Goal: Information Seeking & Learning: Check status

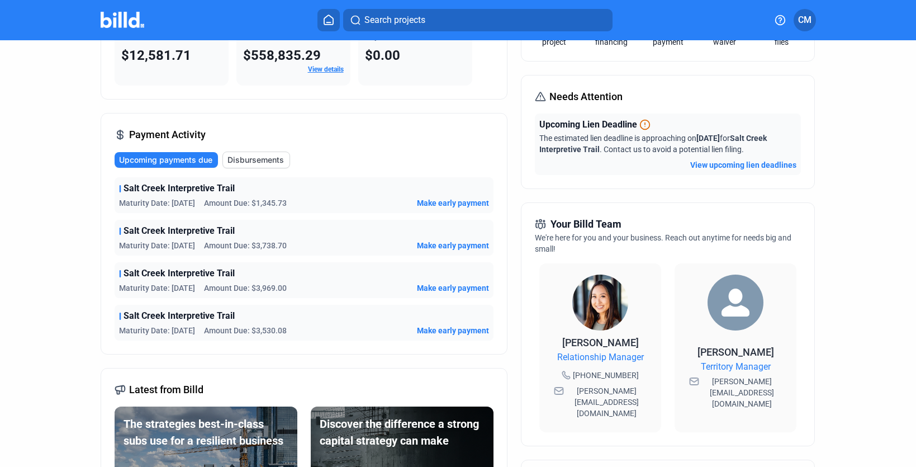
scroll to position [111, 0]
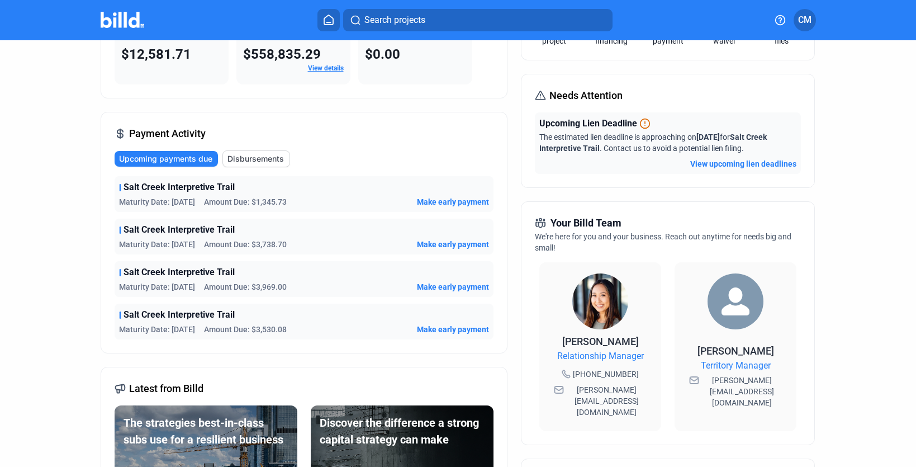
click at [443, 328] on span "Make early payment" at bounding box center [453, 329] width 72 height 11
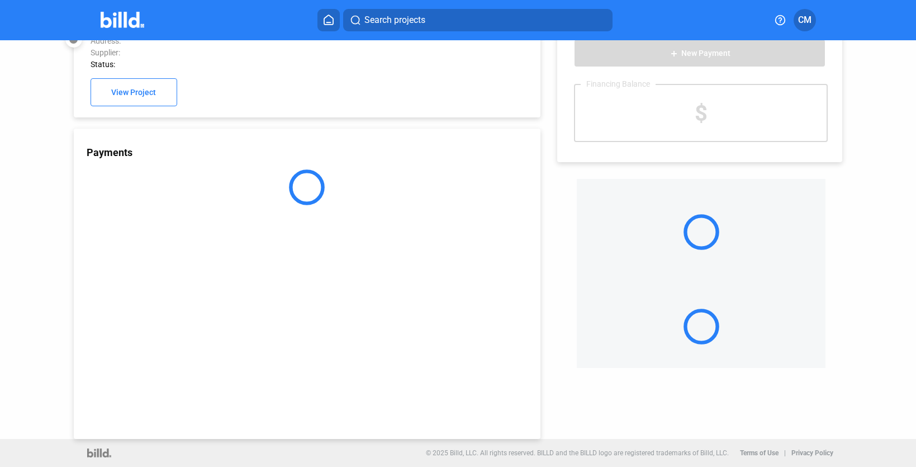
scroll to position [30, 0]
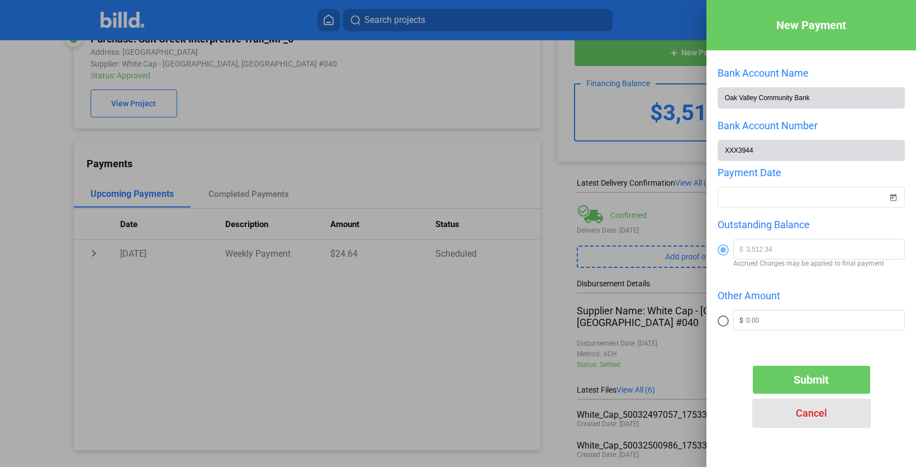
click at [814, 418] on span "Cancel" at bounding box center [811, 413] width 31 height 12
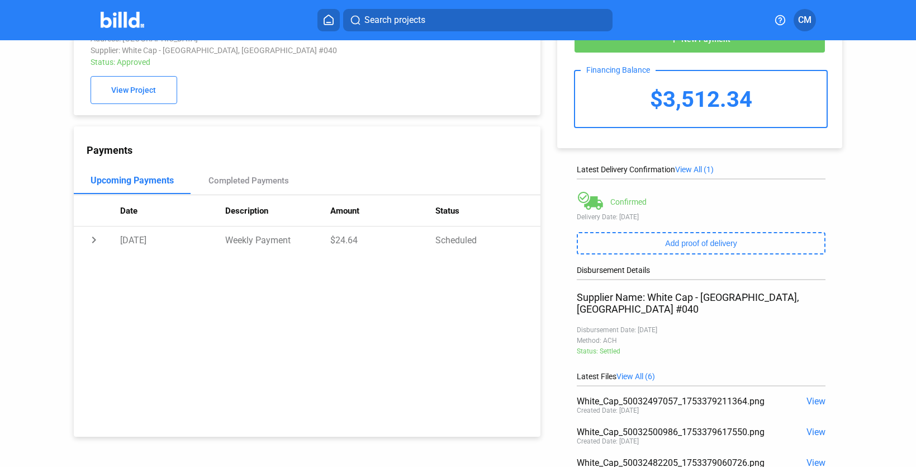
scroll to position [0, 0]
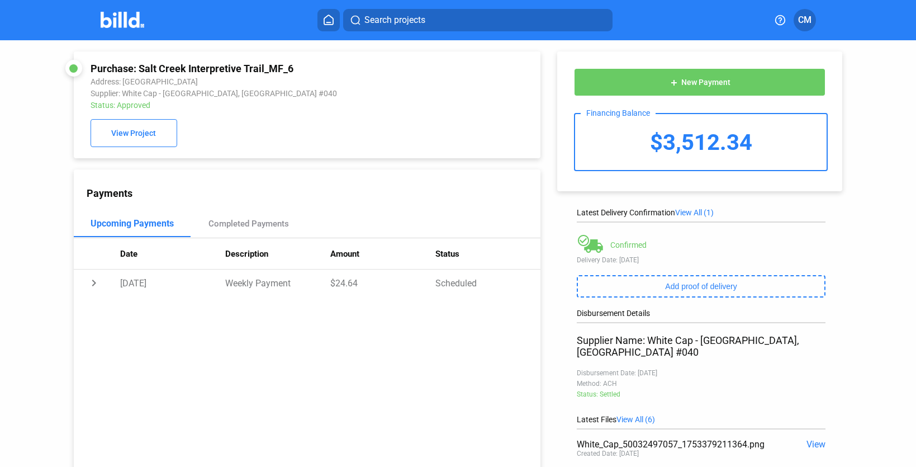
click at [329, 27] on button at bounding box center [328, 20] width 22 height 22
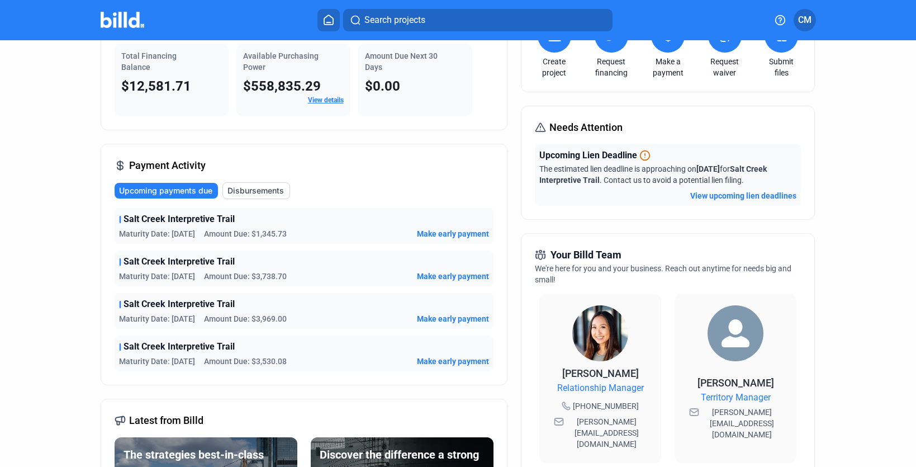
scroll to position [72, 0]
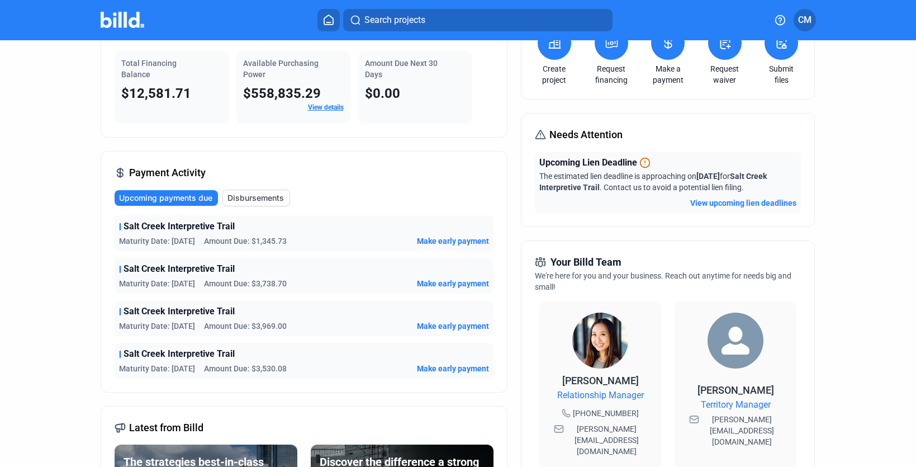
click at [440, 326] on span "Make early payment" at bounding box center [453, 325] width 72 height 11
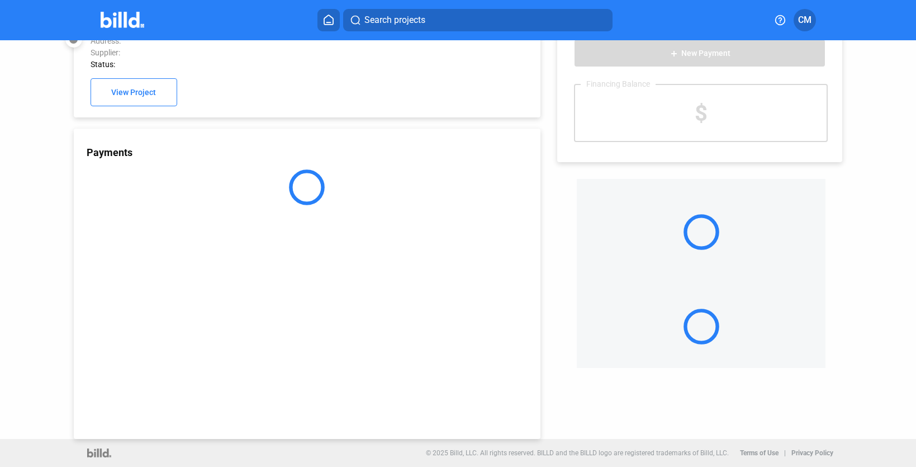
scroll to position [30, 0]
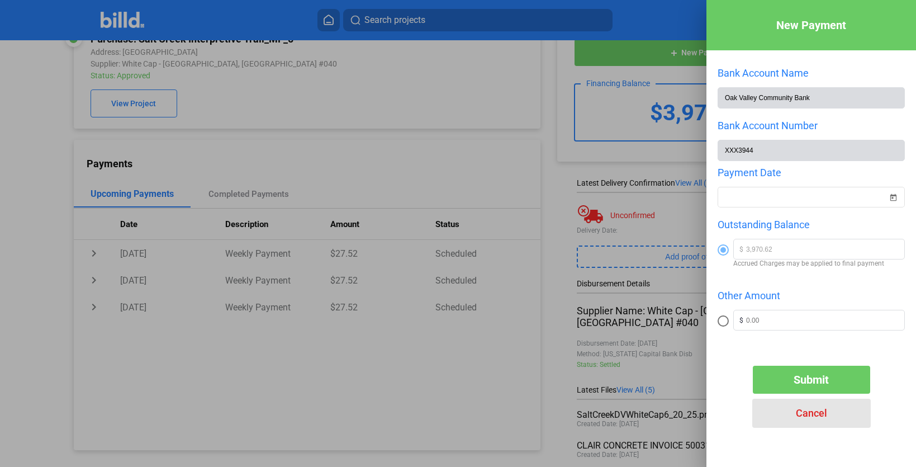
click at [822, 414] on span "Cancel" at bounding box center [811, 413] width 31 height 12
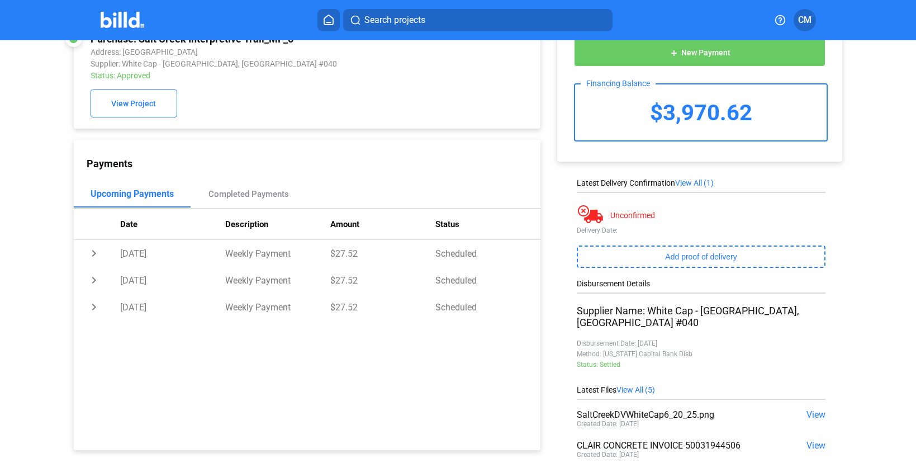
scroll to position [0, 0]
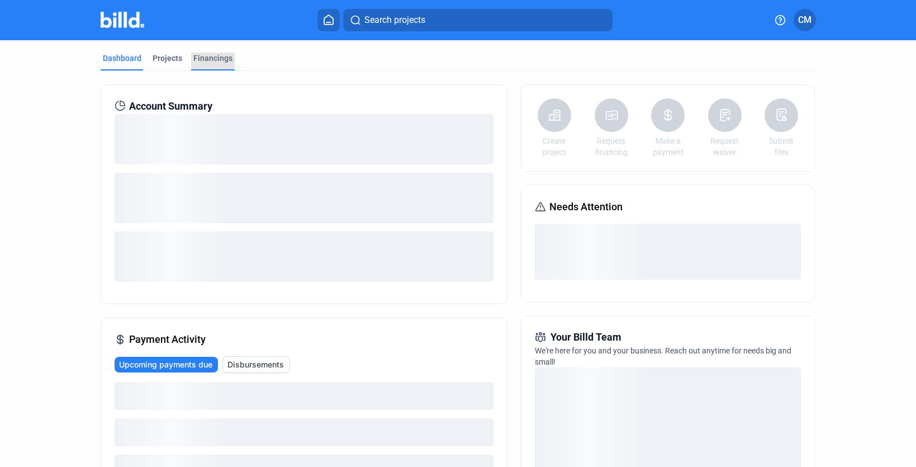
click at [201, 59] on div "Financings" at bounding box center [212, 58] width 39 height 11
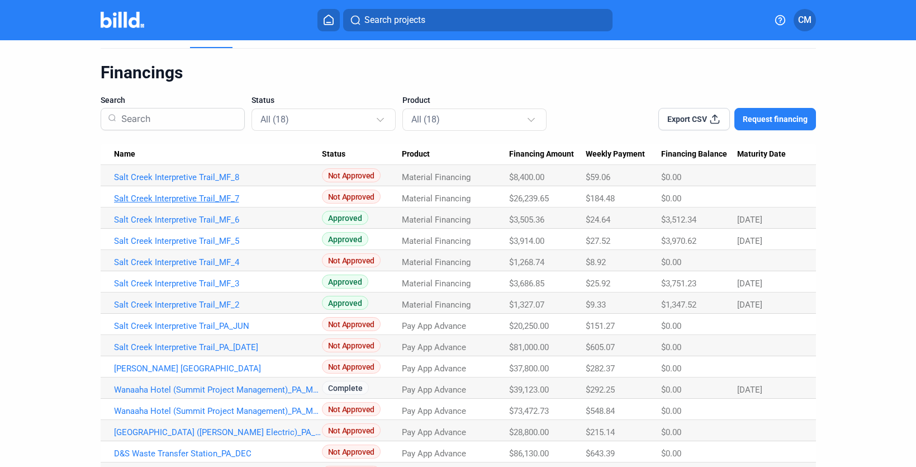
scroll to position [23, 0]
click at [188, 201] on link "Salt Creek Interpretive Trail_MF_7" at bounding box center [218, 198] width 208 height 10
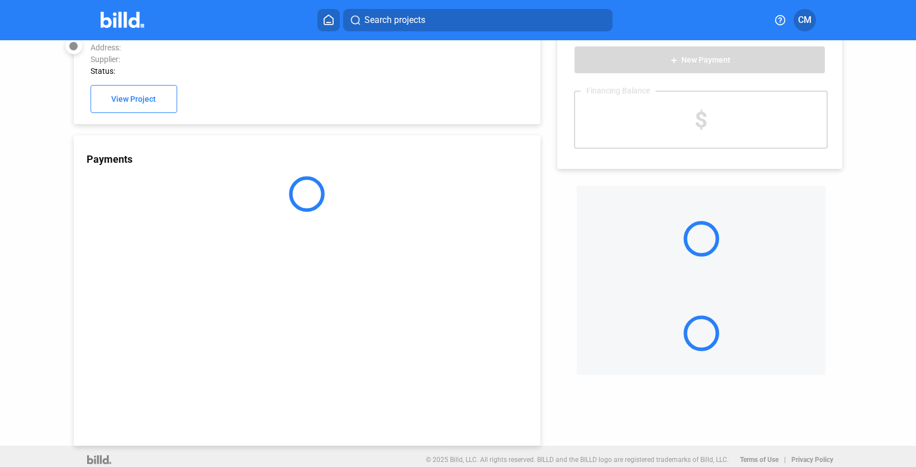
click at [189, 197] on div at bounding box center [307, 194] width 467 height 36
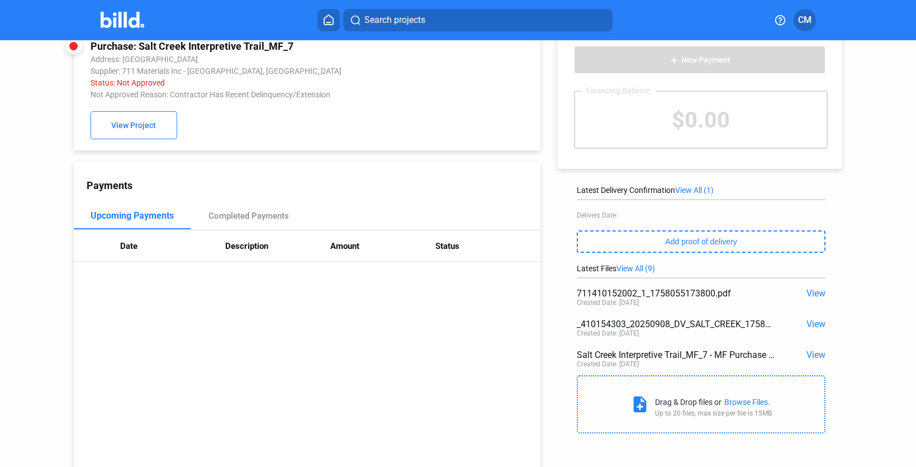
scroll to position [56, 0]
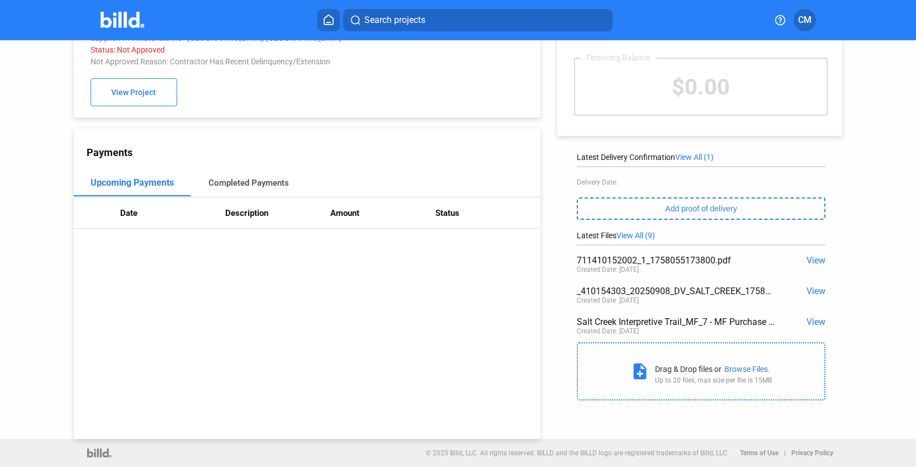
click at [242, 186] on div "Completed Payments" at bounding box center [248, 183] width 80 height 10
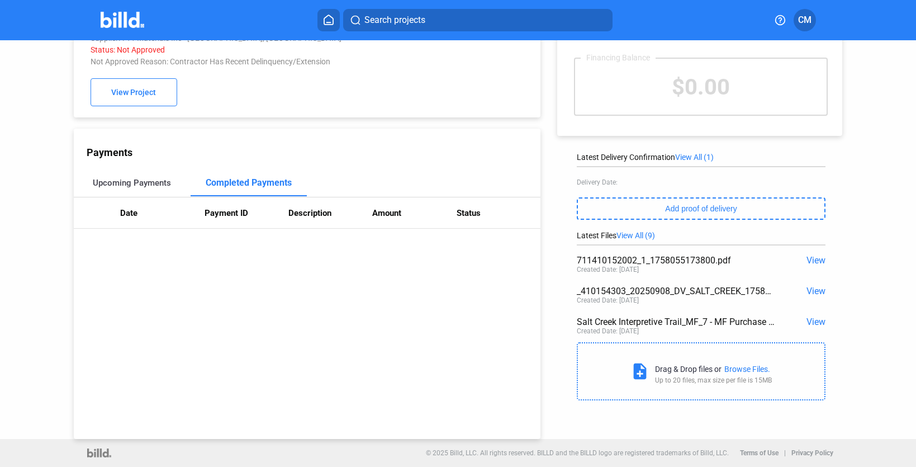
click at [123, 184] on div "Upcoming Payments" at bounding box center [132, 183] width 78 height 10
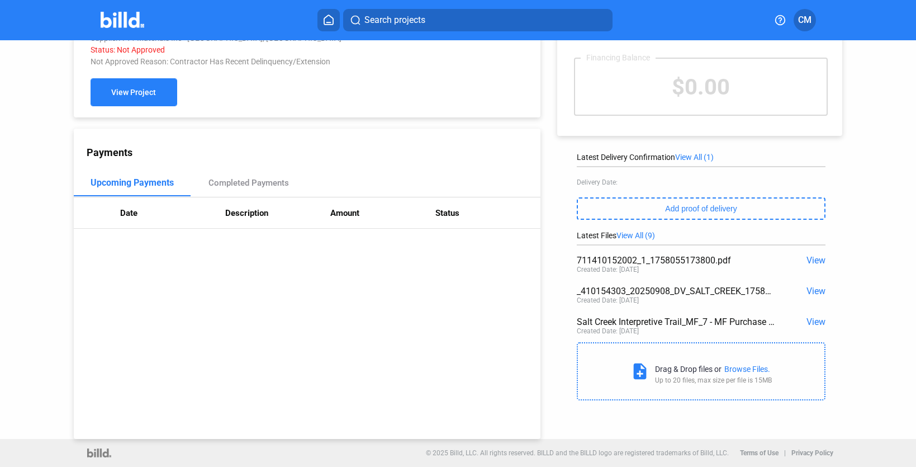
scroll to position [0, 0]
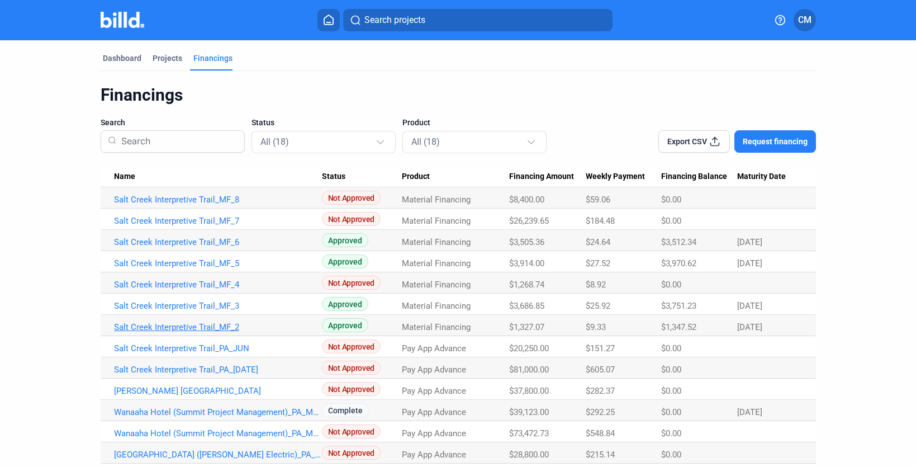
click at [169, 327] on link "Salt Creek Interpretive Trail_MF_2" at bounding box center [218, 327] width 208 height 10
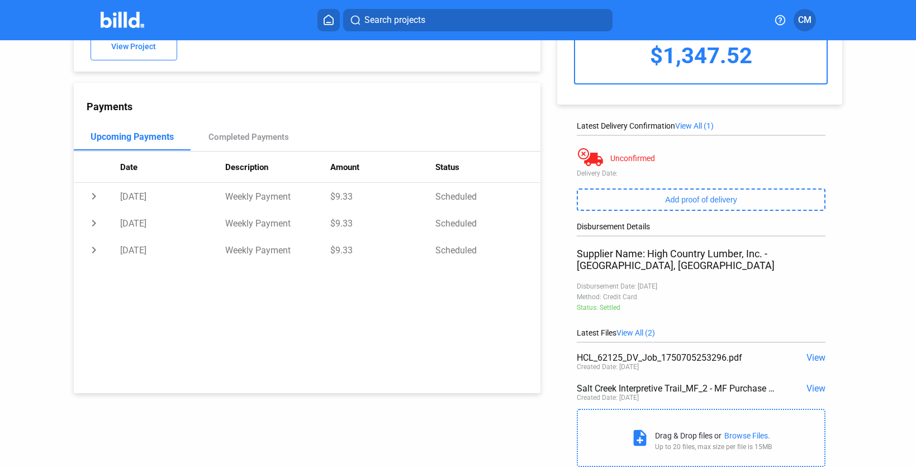
scroll to position [87, 0]
click at [817, 382] on span "View" at bounding box center [816, 387] width 19 height 11
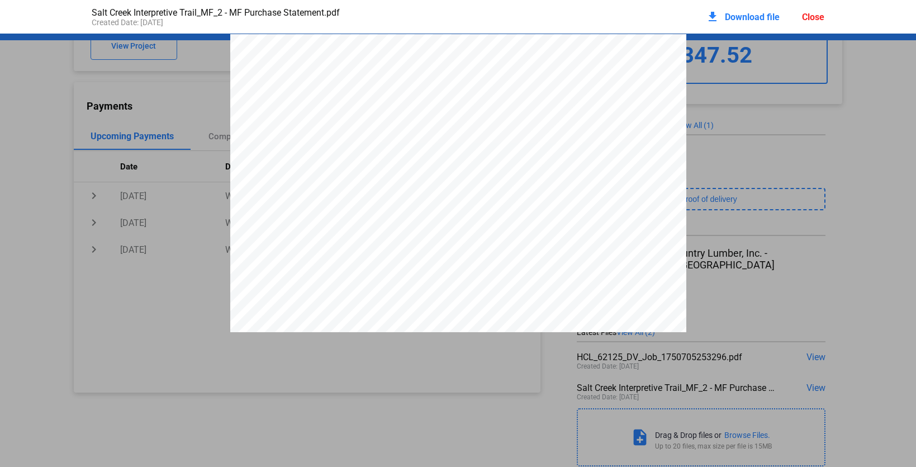
scroll to position [6, 0]
click at [808, 16] on div "Close" at bounding box center [813, 17] width 22 height 11
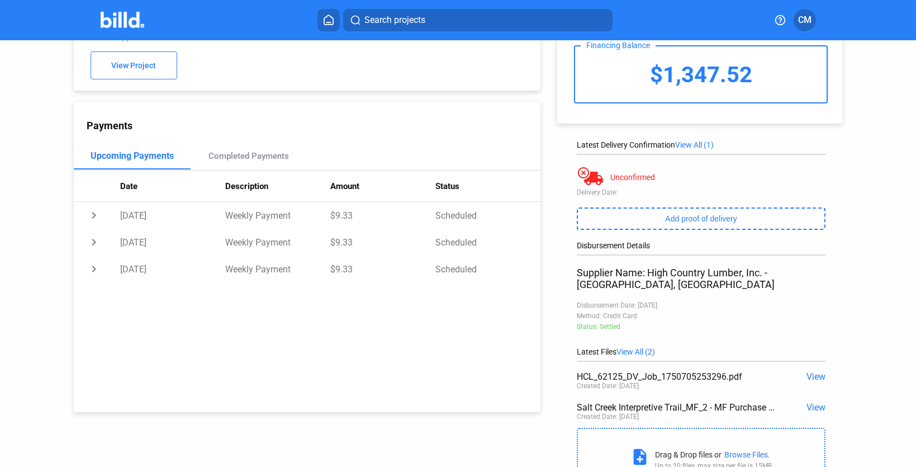
scroll to position [103, 0]
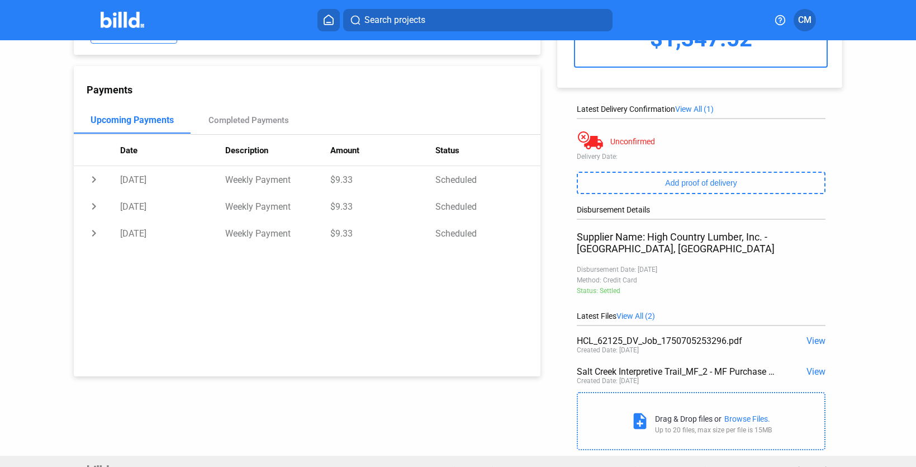
click at [805, 21] on span "CM" at bounding box center [804, 19] width 13 height 13
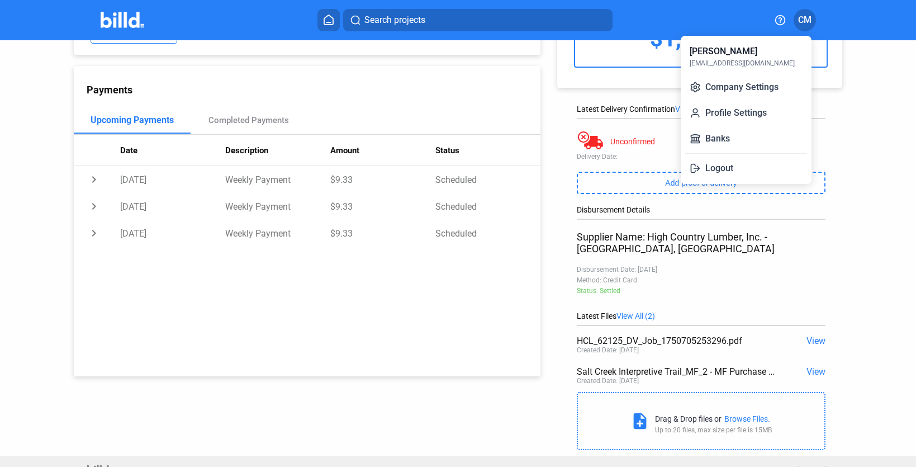
click at [716, 168] on button "Logout" at bounding box center [746, 168] width 122 height 22
